Goal: Transaction & Acquisition: Purchase product/service

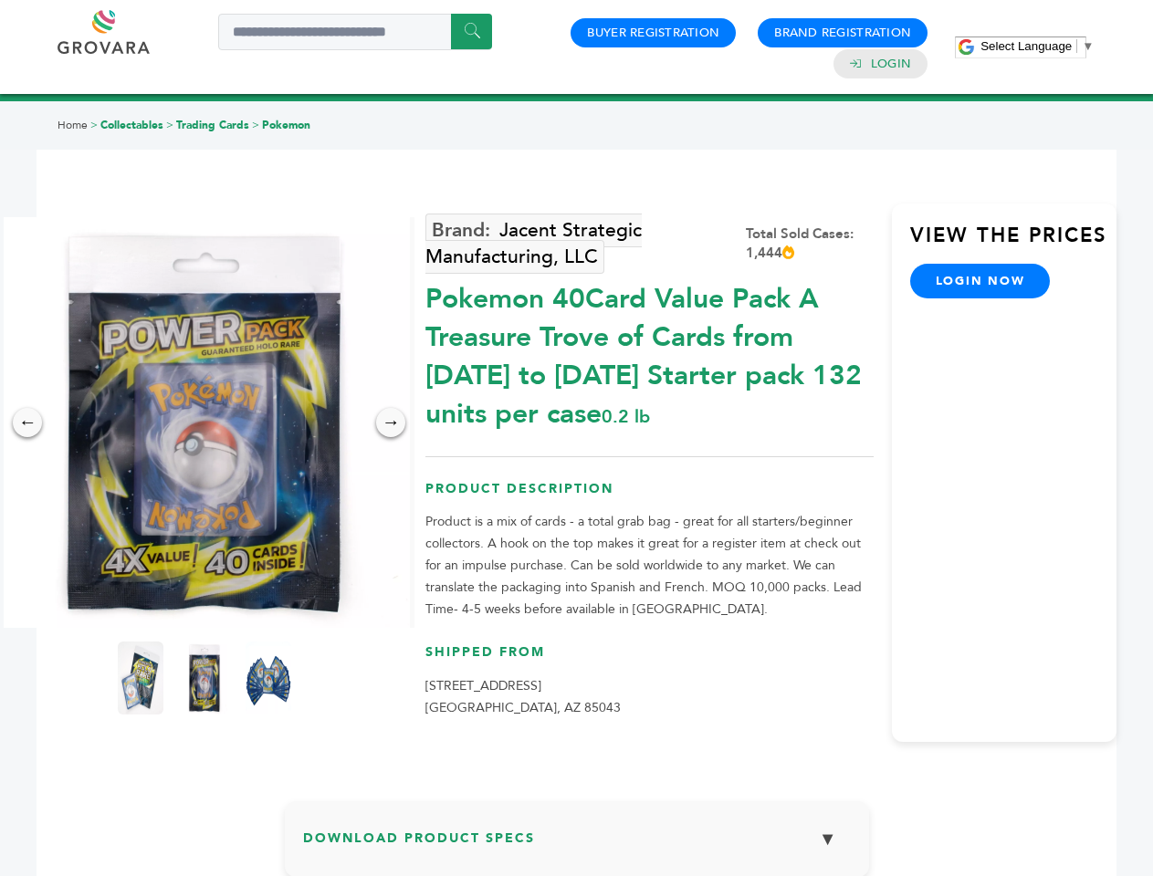
click at [1037, 46] on span "Select Language" at bounding box center [1025, 46] width 91 height 14
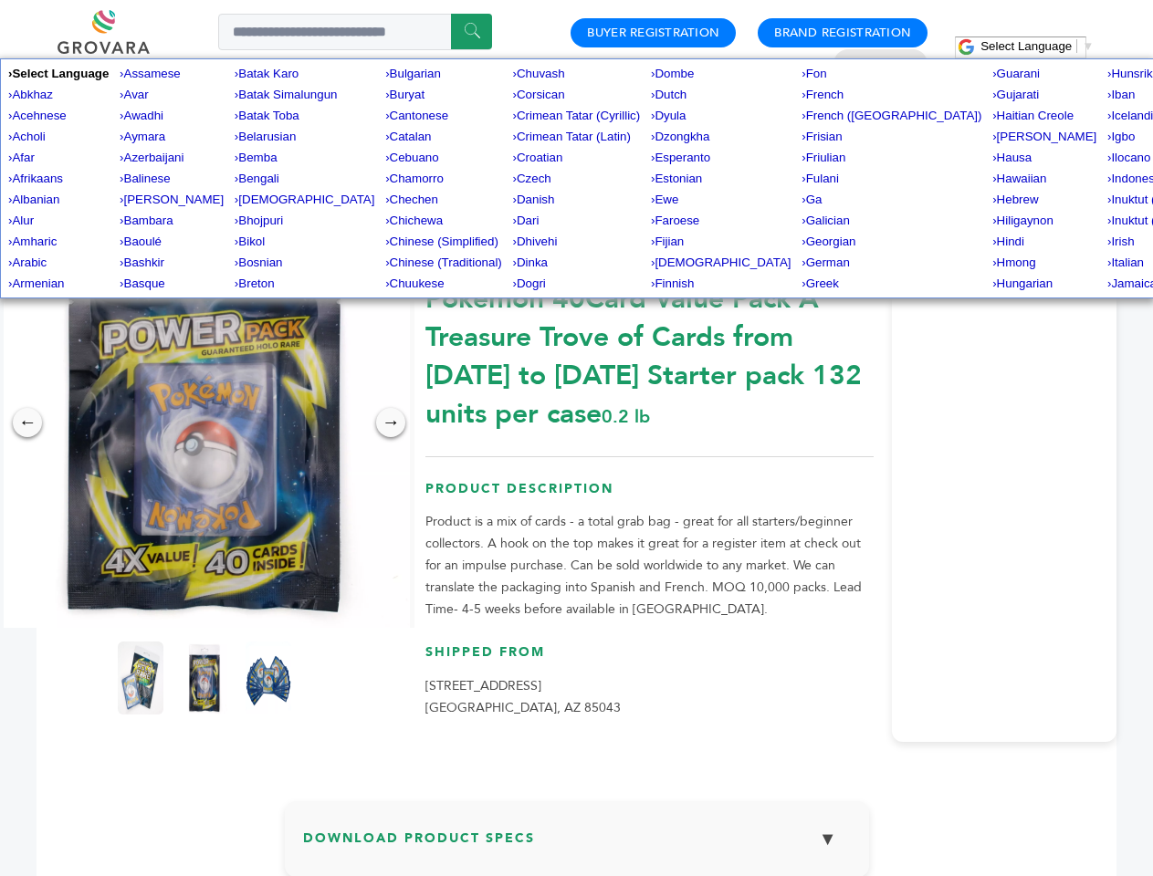
click at [204, 423] on img at bounding box center [204, 422] width 411 height 411
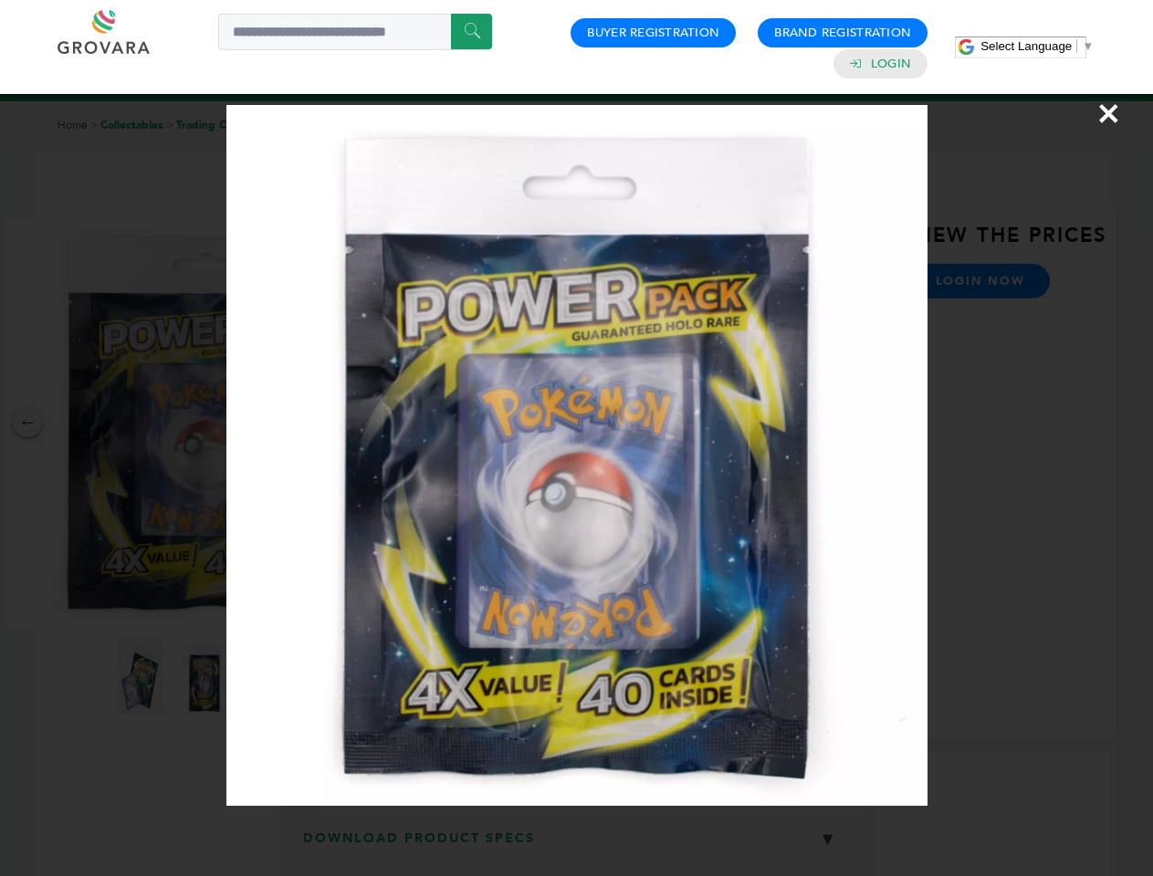
click at [27, 423] on div "×" at bounding box center [576, 438] width 1153 height 876
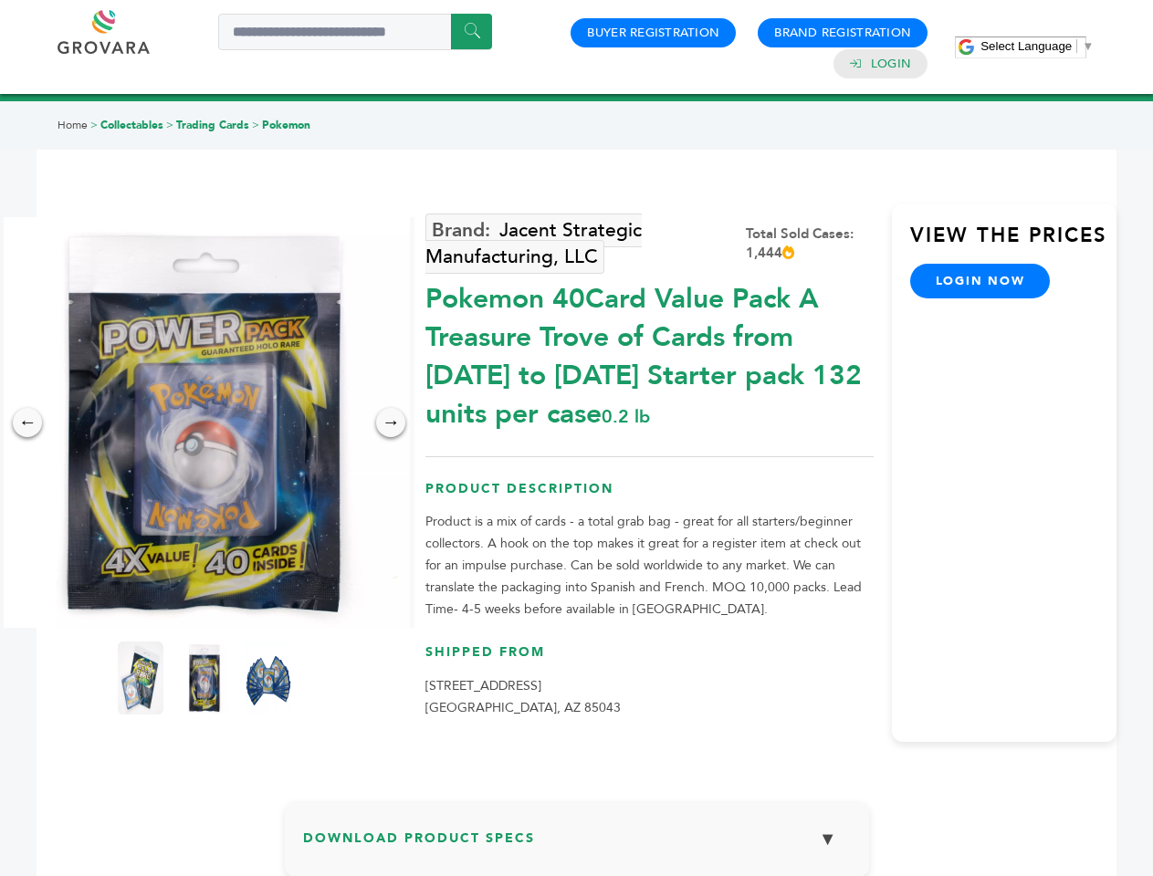
click at [391, 423] on div "→" at bounding box center [390, 422] width 29 height 29
click at [141, 678] on img at bounding box center [141, 678] width 46 height 73
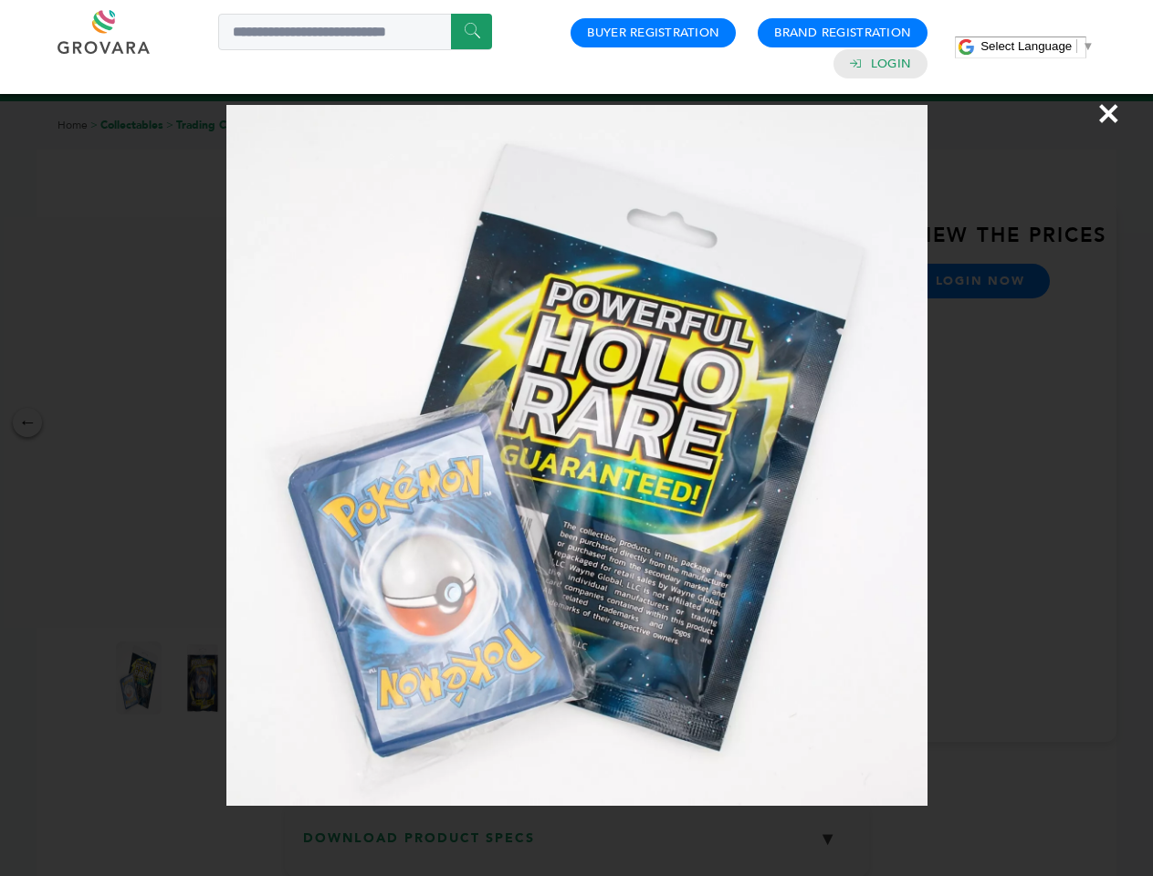
click at [204, 678] on div "×" at bounding box center [576, 438] width 1153 height 876
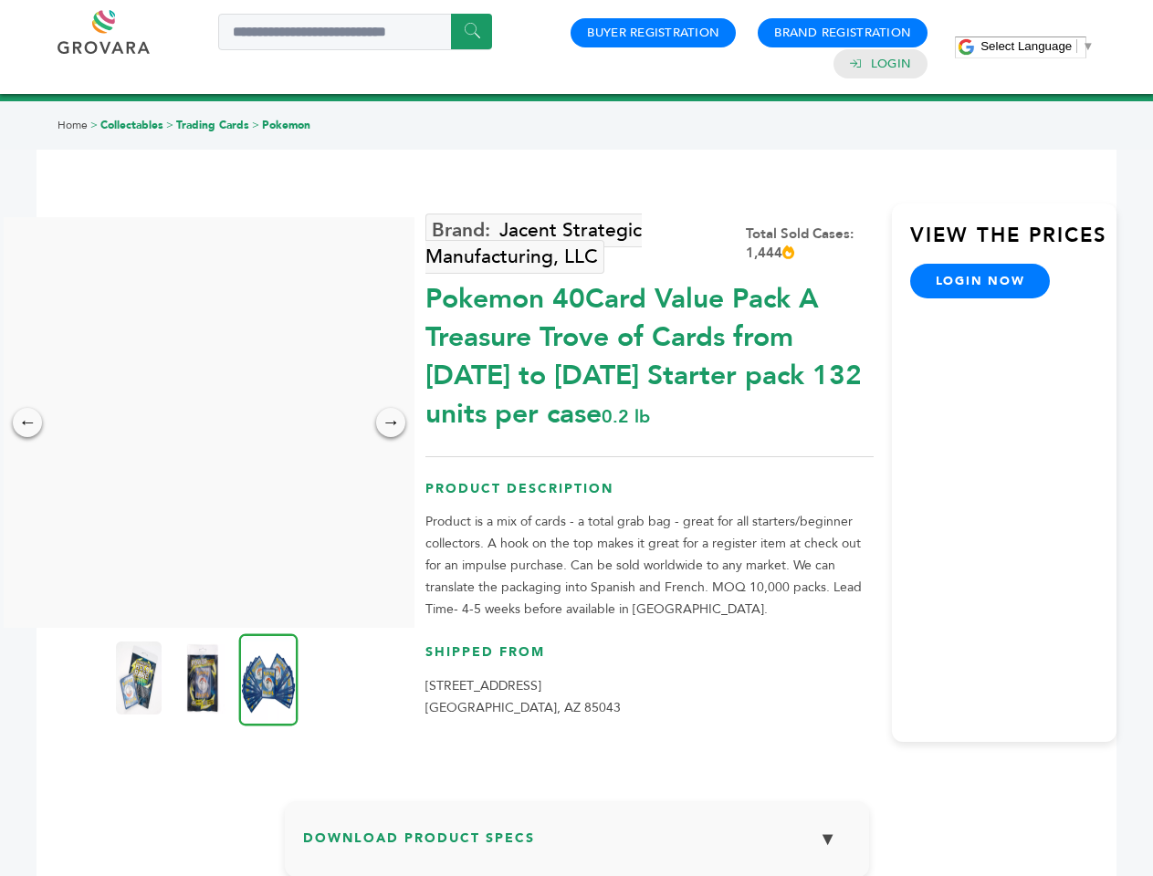
click at [268, 678] on img at bounding box center [268, 679] width 59 height 92
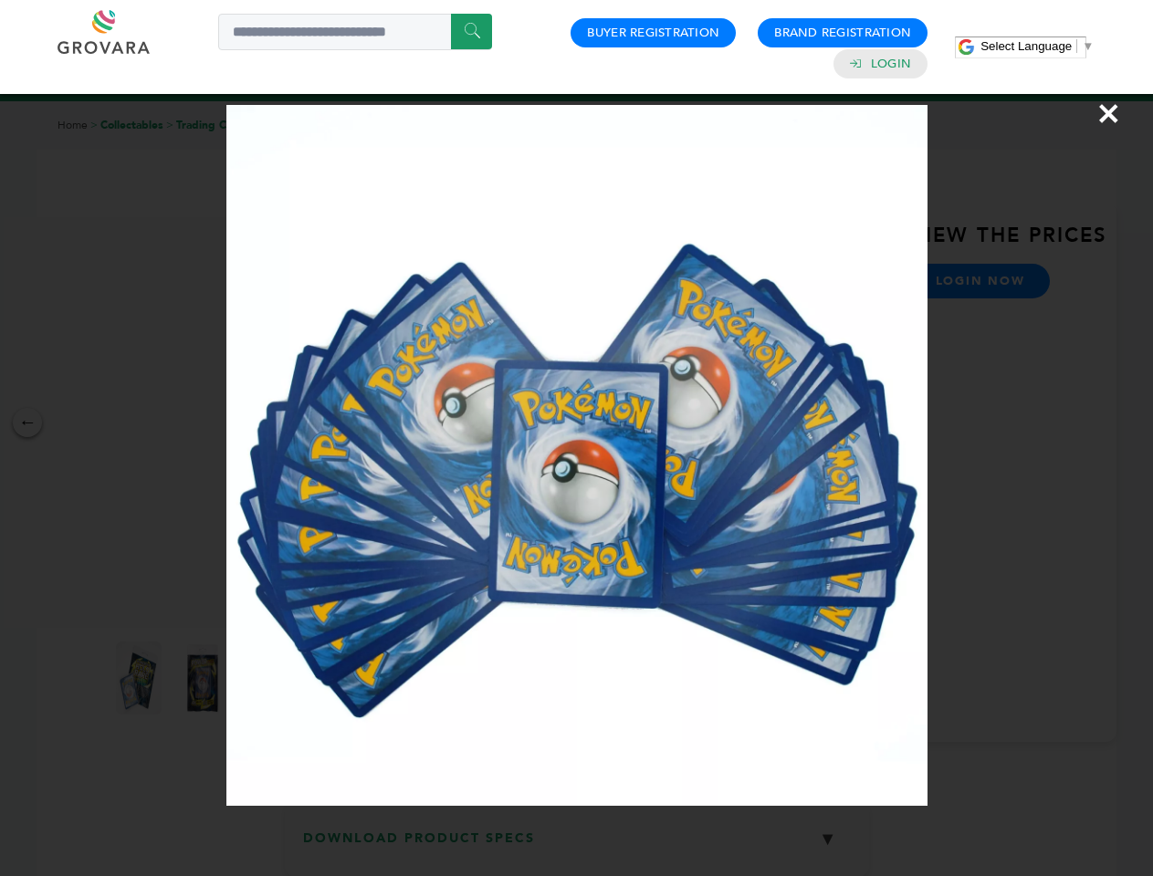
click at [577, 846] on div "×" at bounding box center [576, 438] width 1153 height 876
